Goal: Check status: Check status

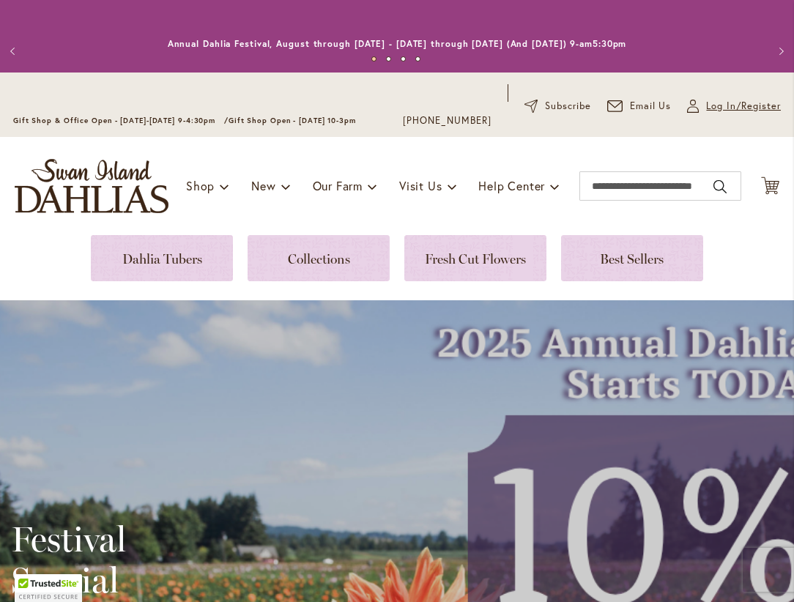
click at [726, 109] on span "Log In/Register" at bounding box center [744, 106] width 75 height 15
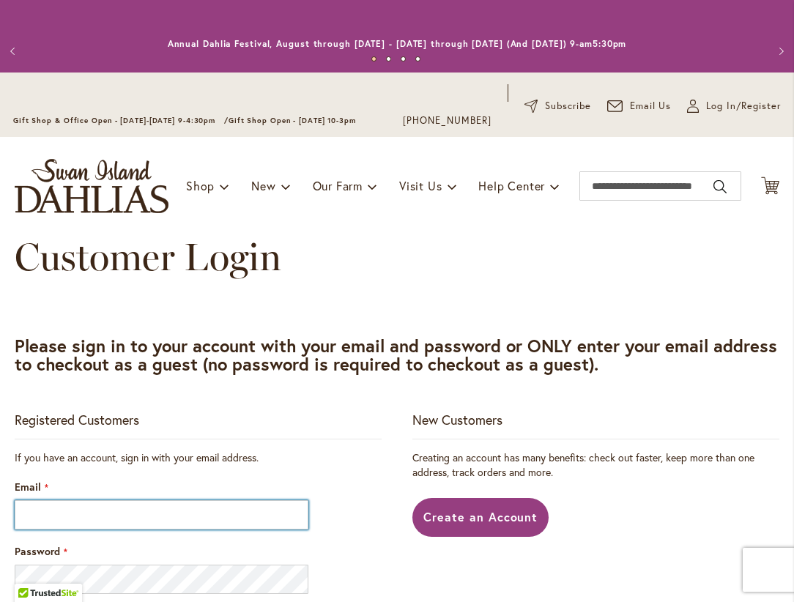
type input "**********"
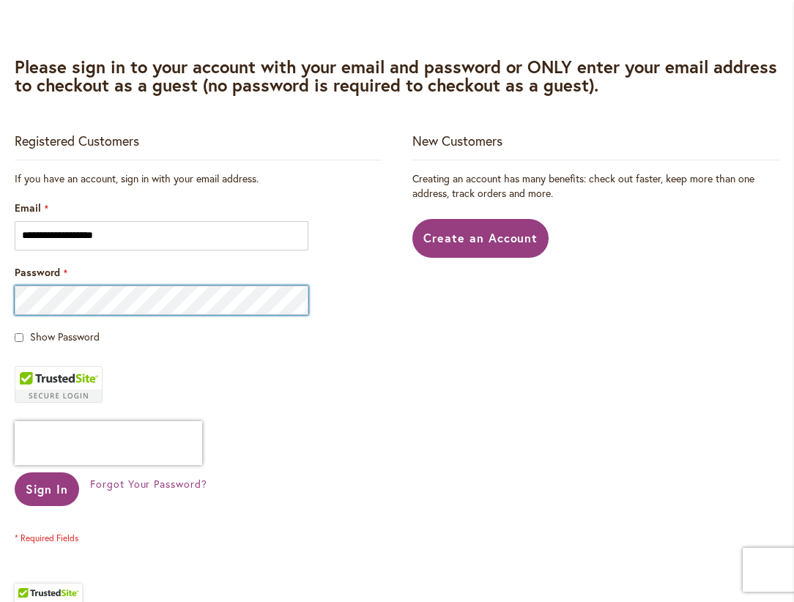
scroll to position [294, 0]
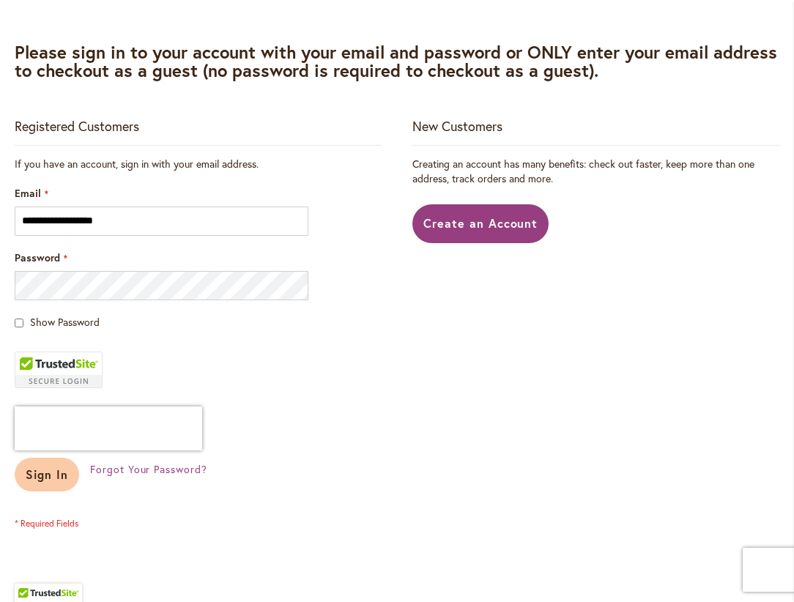
click at [47, 470] on span "Sign In" at bounding box center [47, 474] width 43 height 15
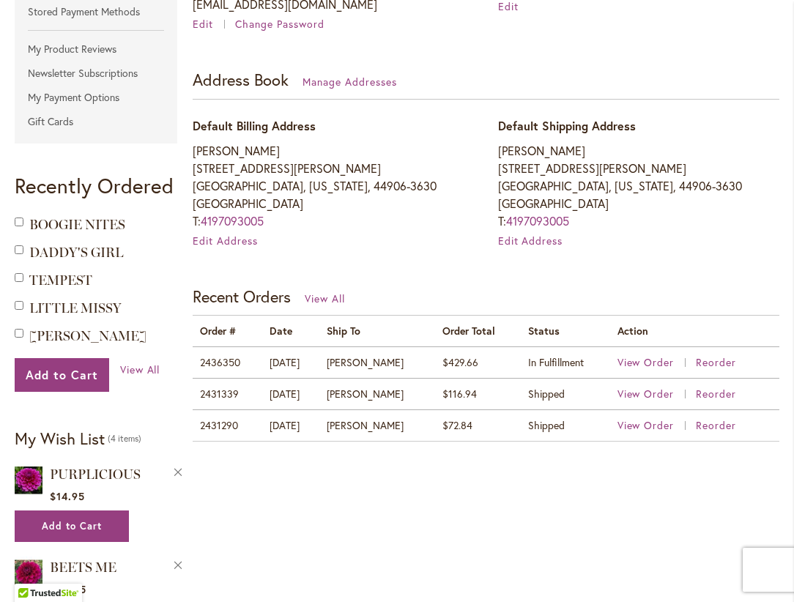
scroll to position [454, 0]
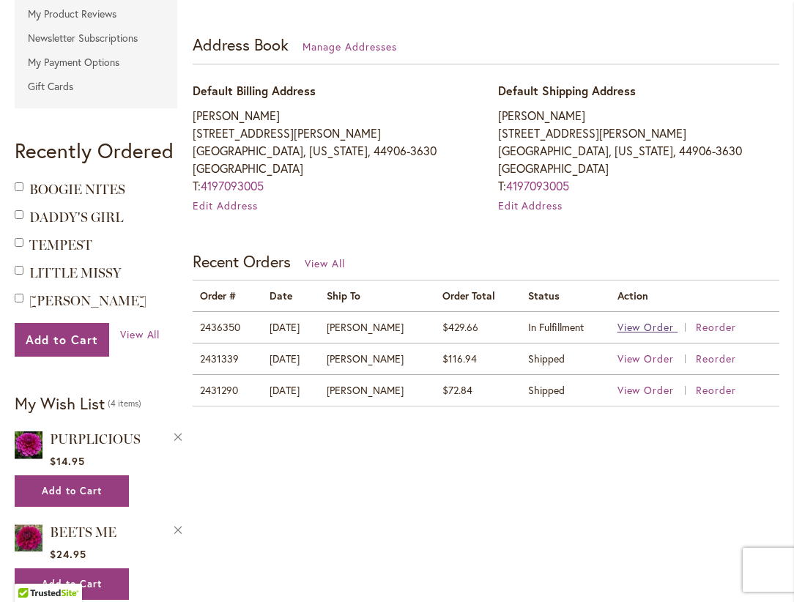
click at [638, 323] on span "View Order" at bounding box center [646, 327] width 57 height 14
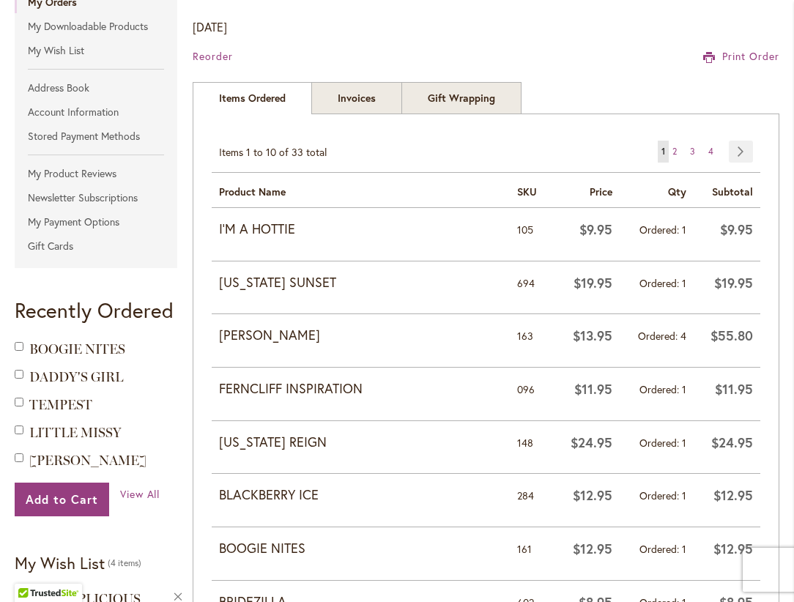
scroll to position [286, 0]
